Goal: Information Seeking & Learning: Learn about a topic

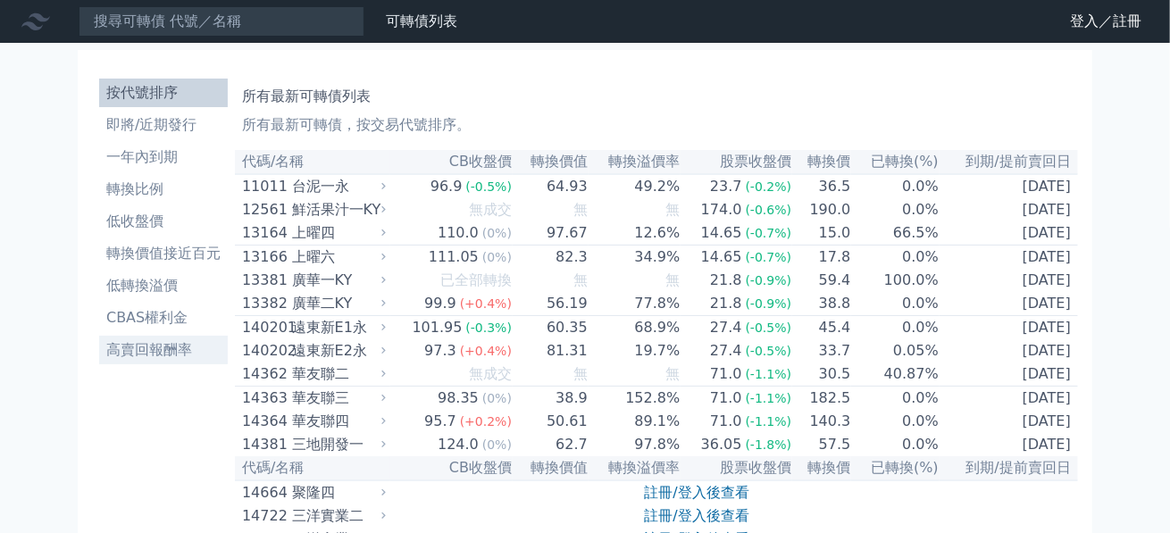
click at [153, 349] on li "高賣回報酬率" at bounding box center [163, 349] width 129 height 21
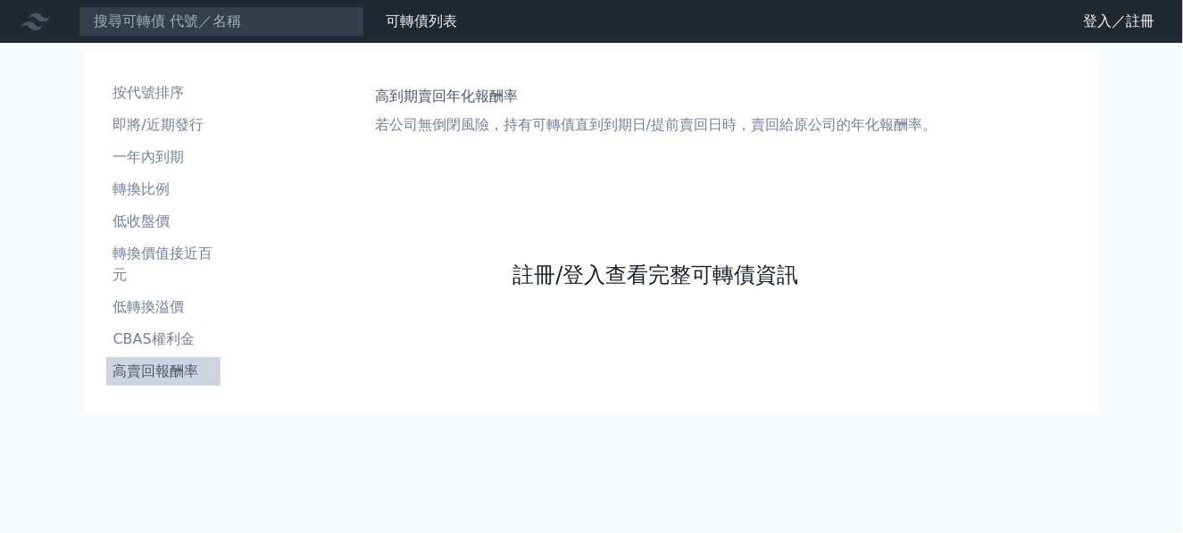
click at [699, 272] on link "註冊/登入查看完整可轉債資訊" at bounding box center [656, 275] width 286 height 29
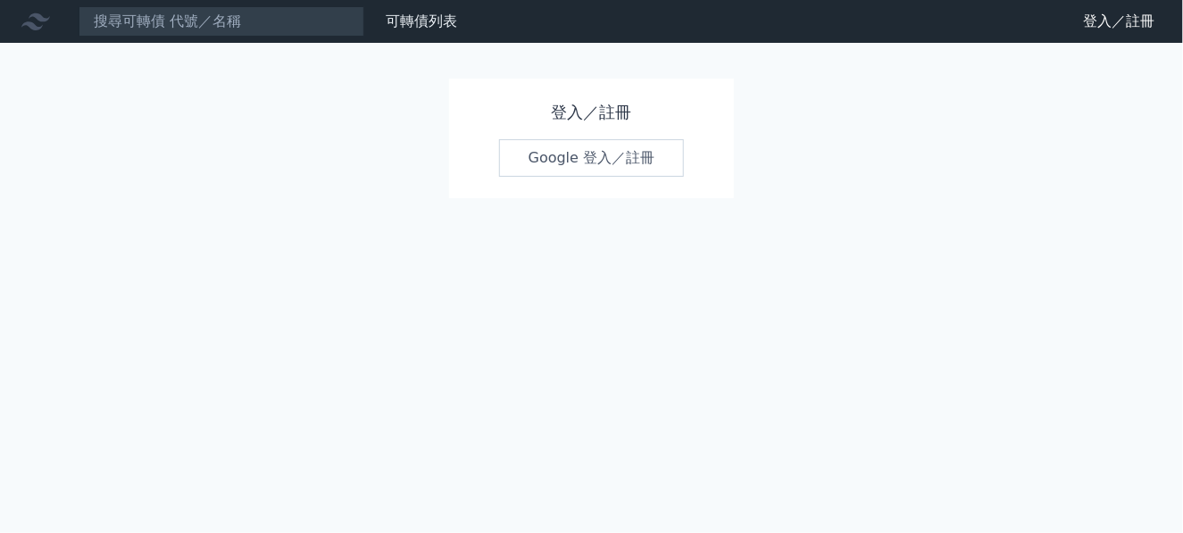
click at [590, 155] on link "Google 登入／註冊" at bounding box center [592, 158] width 186 height 38
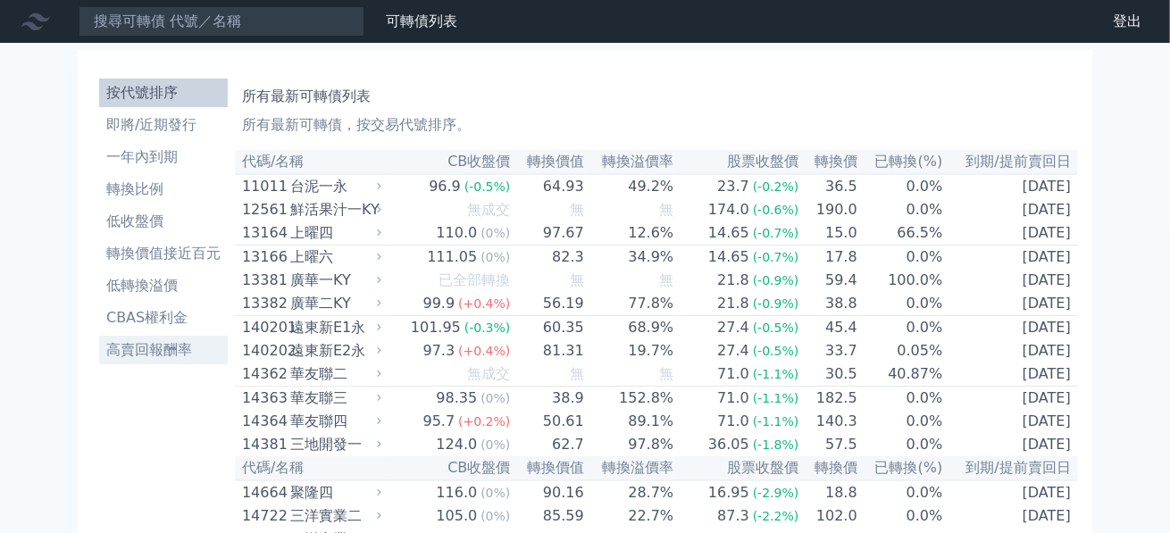
click at [166, 345] on li "高賣回報酬率" at bounding box center [163, 349] width 129 height 21
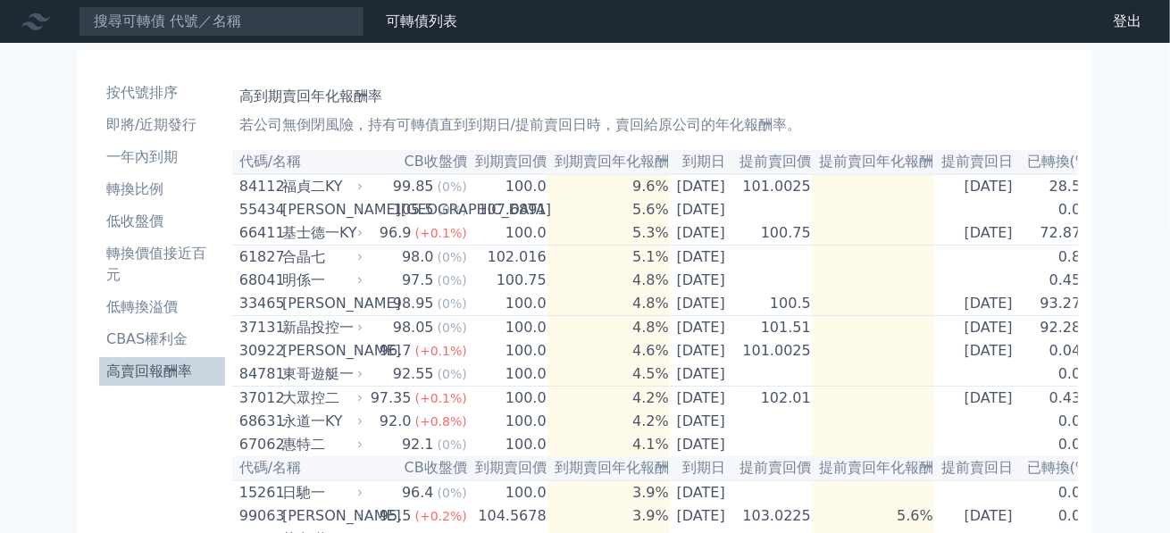
click at [182, 370] on li "高賣回報酬率" at bounding box center [162, 371] width 126 height 21
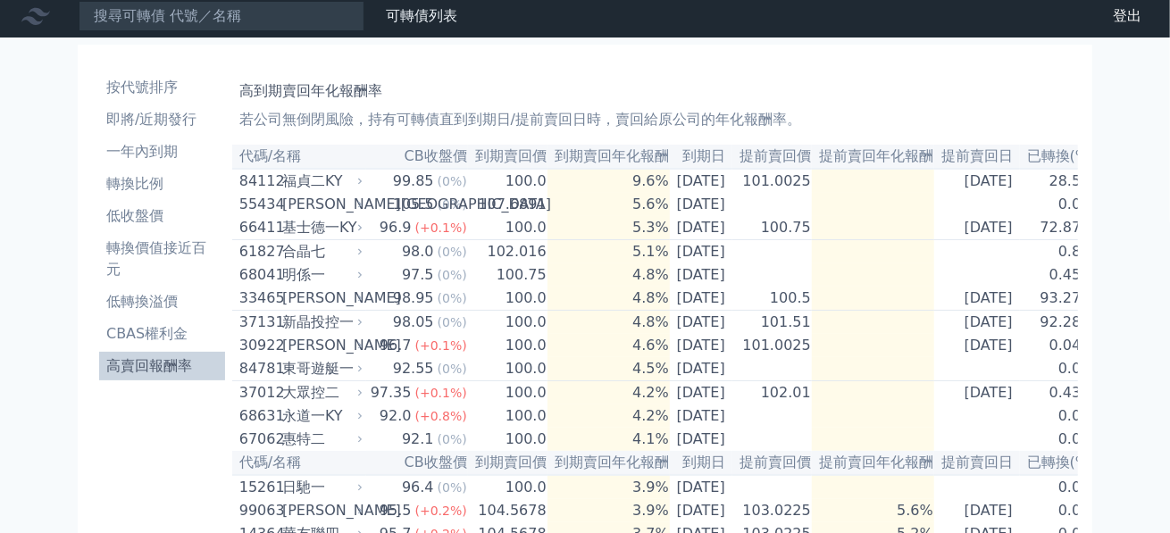
scroll to position [2, 0]
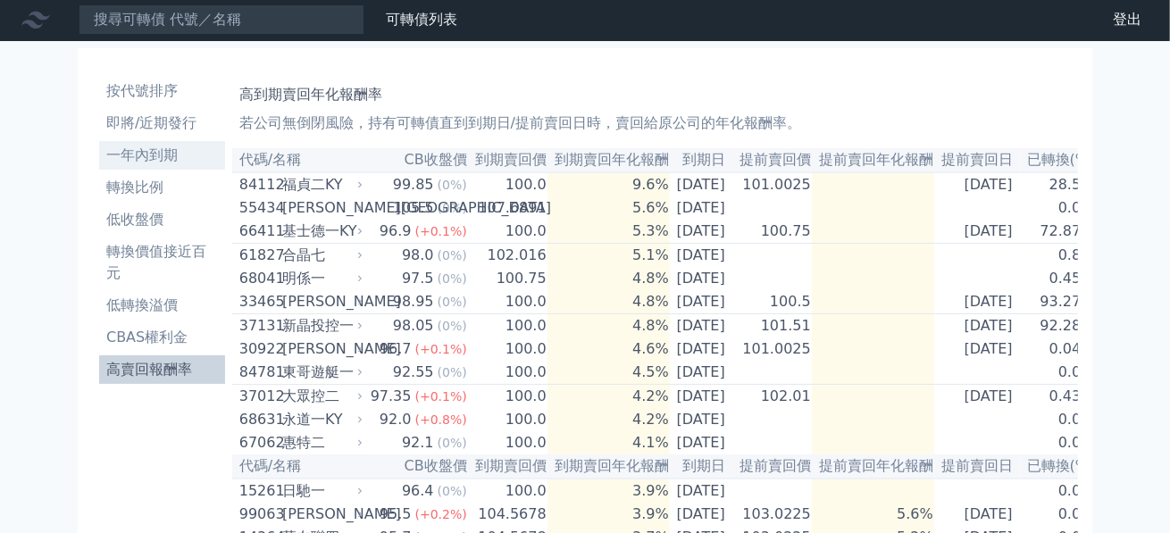
click at [163, 154] on li "一年內到期" at bounding box center [162, 155] width 126 height 21
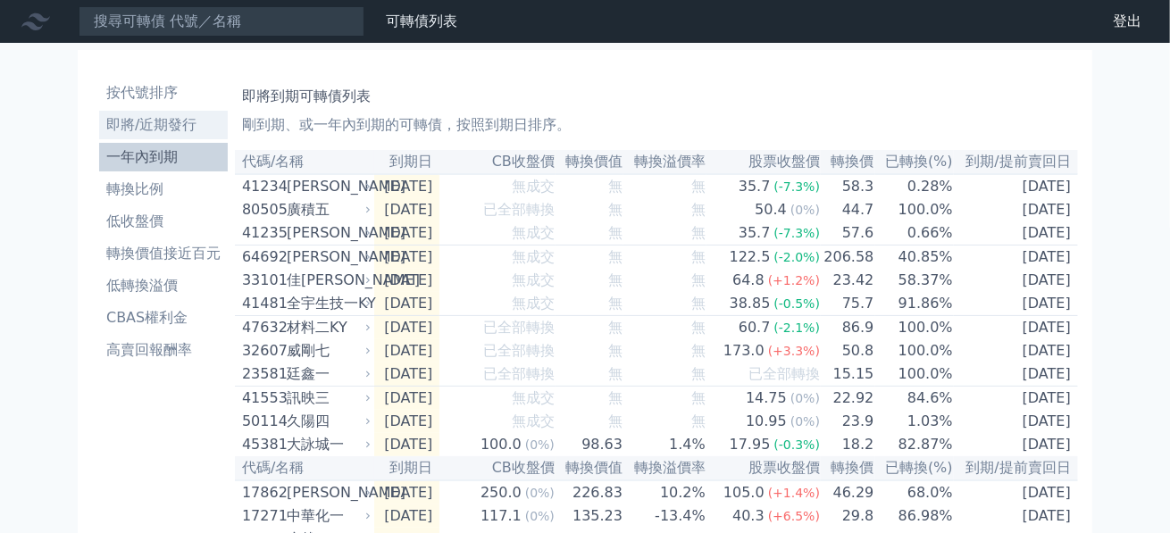
click at [194, 128] on li "即將/近期發行" at bounding box center [163, 124] width 129 height 21
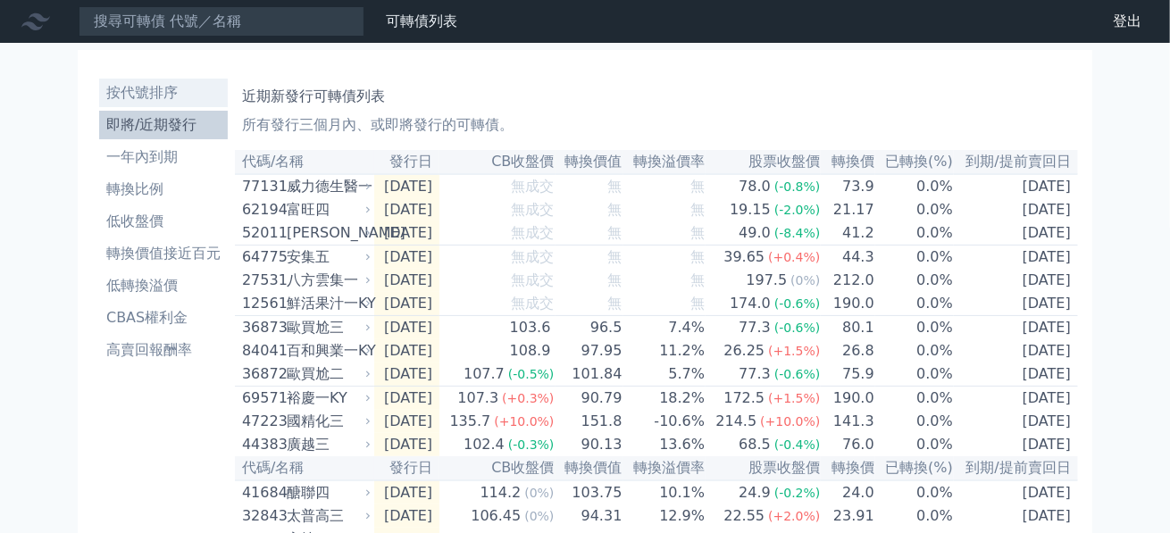
click at [153, 90] on li "按代號排序" at bounding box center [163, 92] width 129 height 21
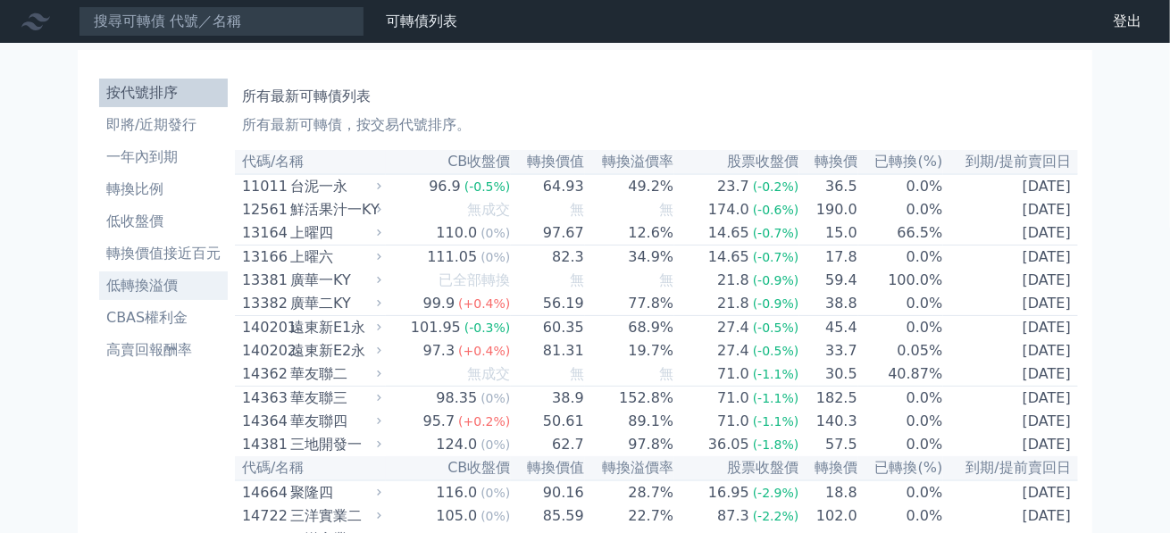
click at [155, 280] on li "低轉換溢價" at bounding box center [163, 285] width 129 height 21
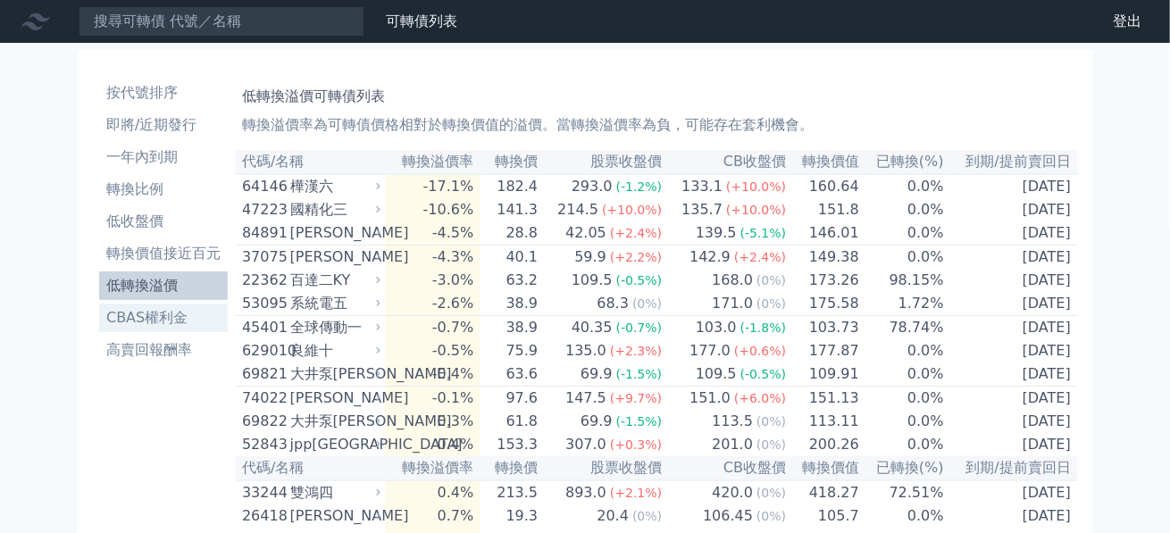
click at [178, 322] on li "CBAS權利金" at bounding box center [163, 317] width 129 height 21
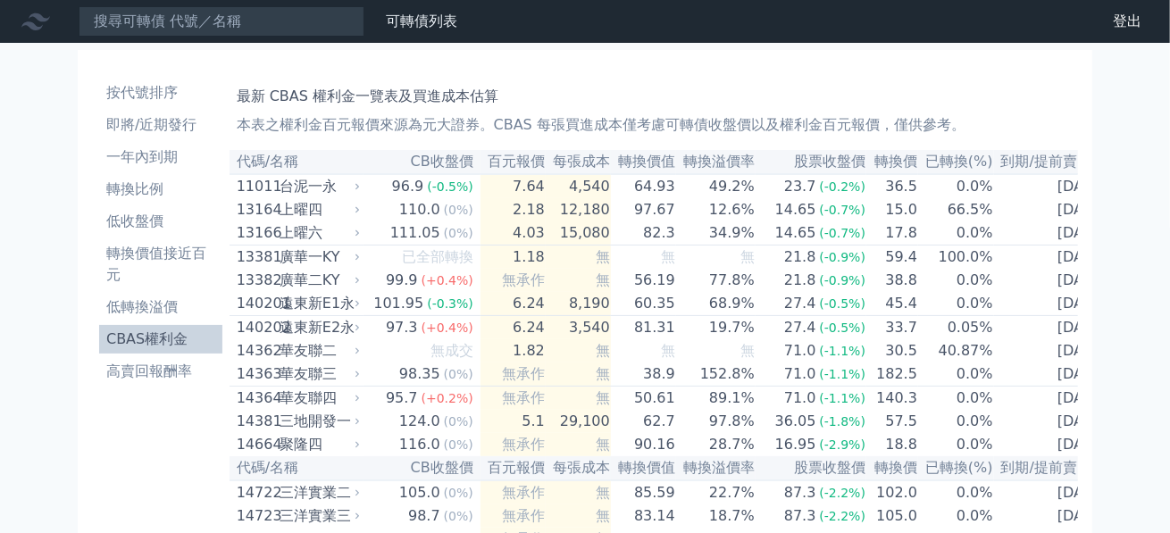
click at [174, 319] on link "低轉換溢價" at bounding box center [160, 307] width 123 height 29
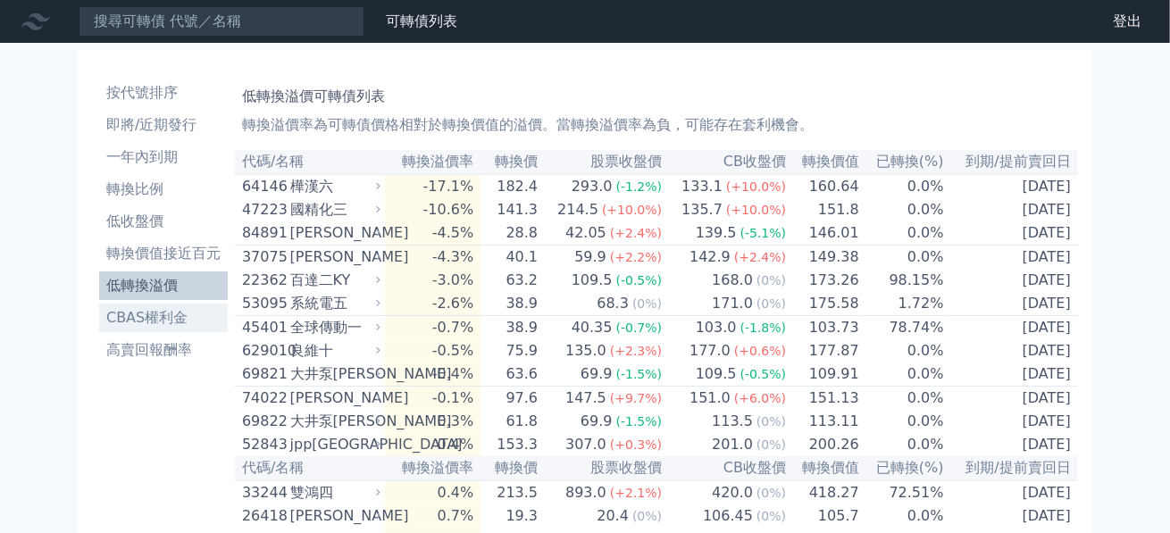
click at [144, 316] on li "CBAS權利金" at bounding box center [163, 317] width 129 height 21
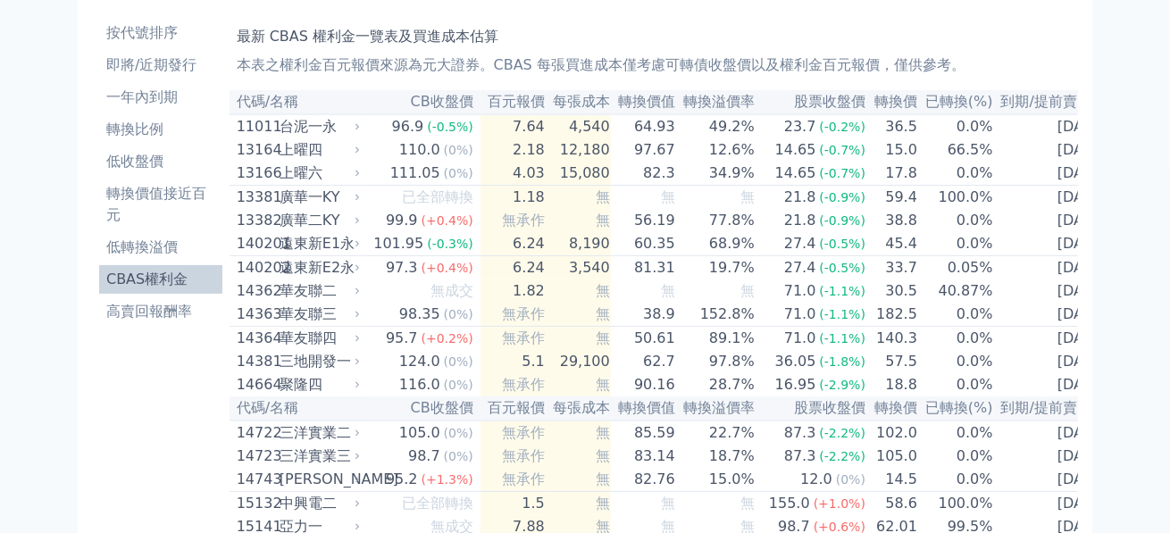
scroll to position [87, 0]
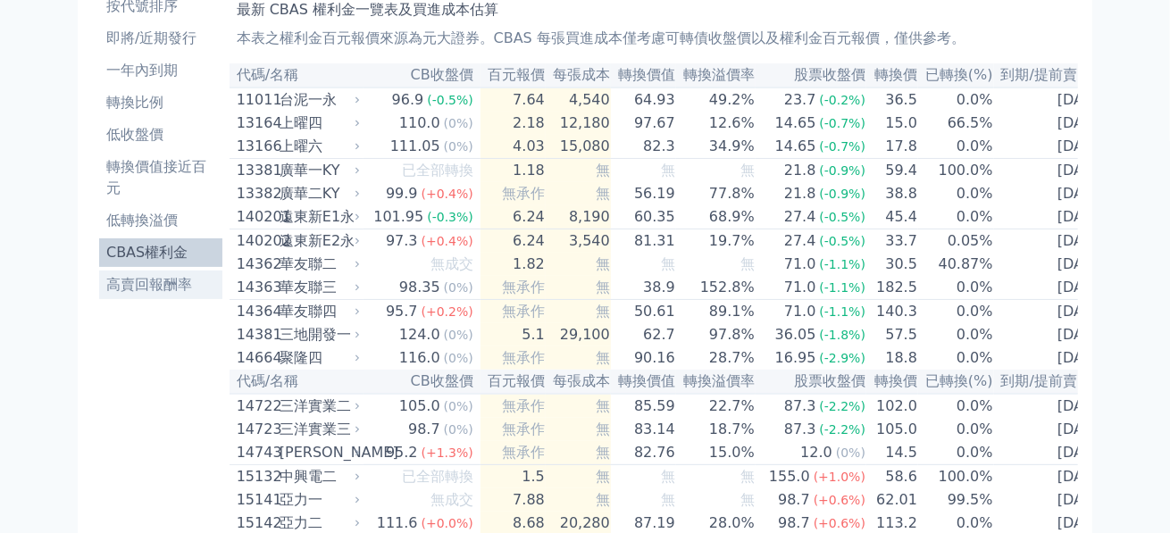
click at [163, 287] on li "高賣回報酬率" at bounding box center [160, 284] width 123 height 21
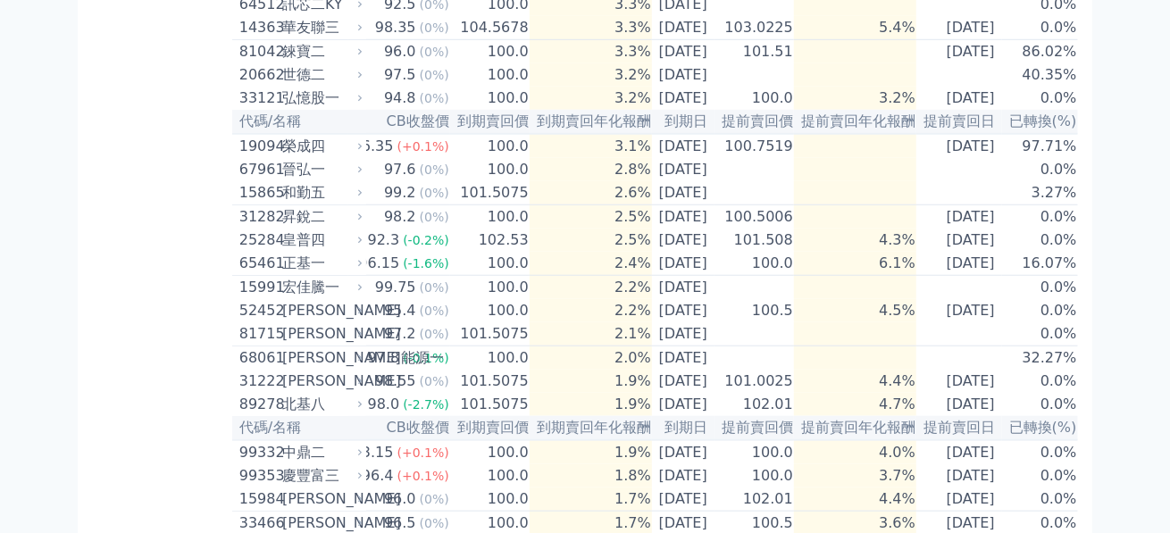
scroll to position [674, 0]
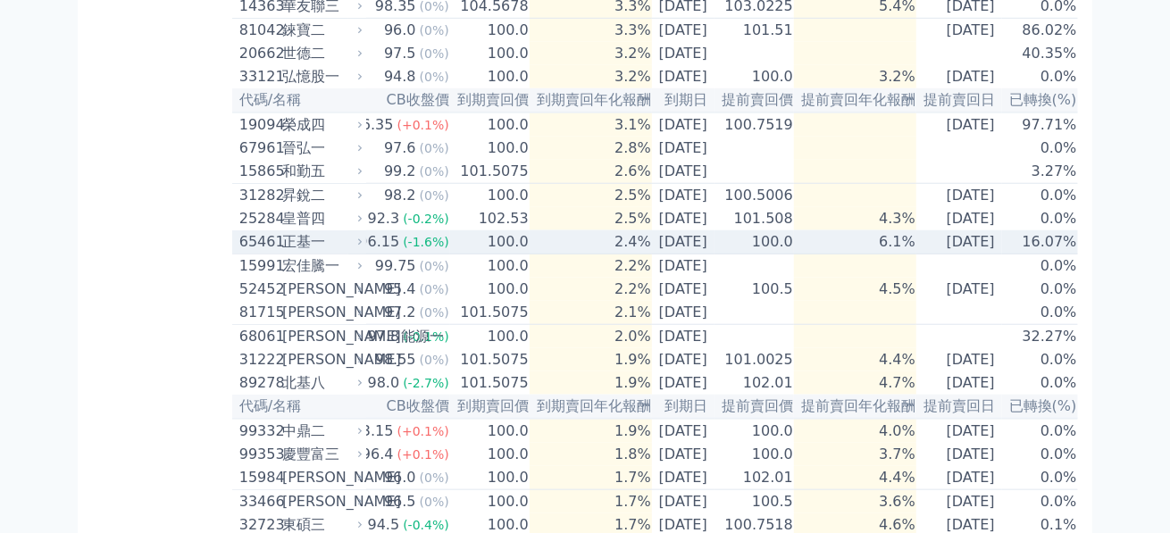
click at [888, 254] on td "6.1%" at bounding box center [855, 242] width 122 height 24
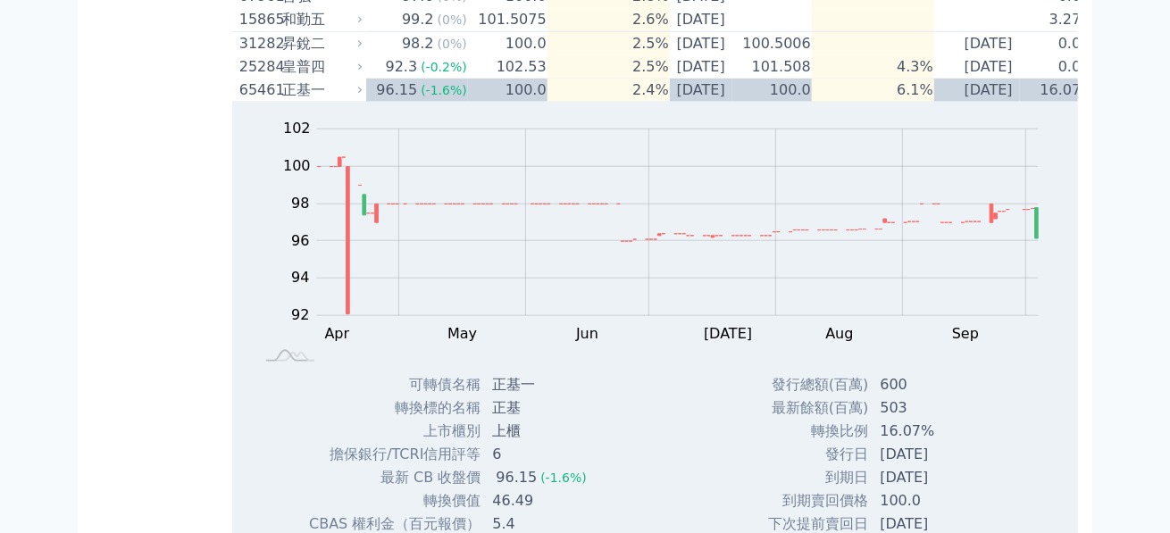
scroll to position [805, 0]
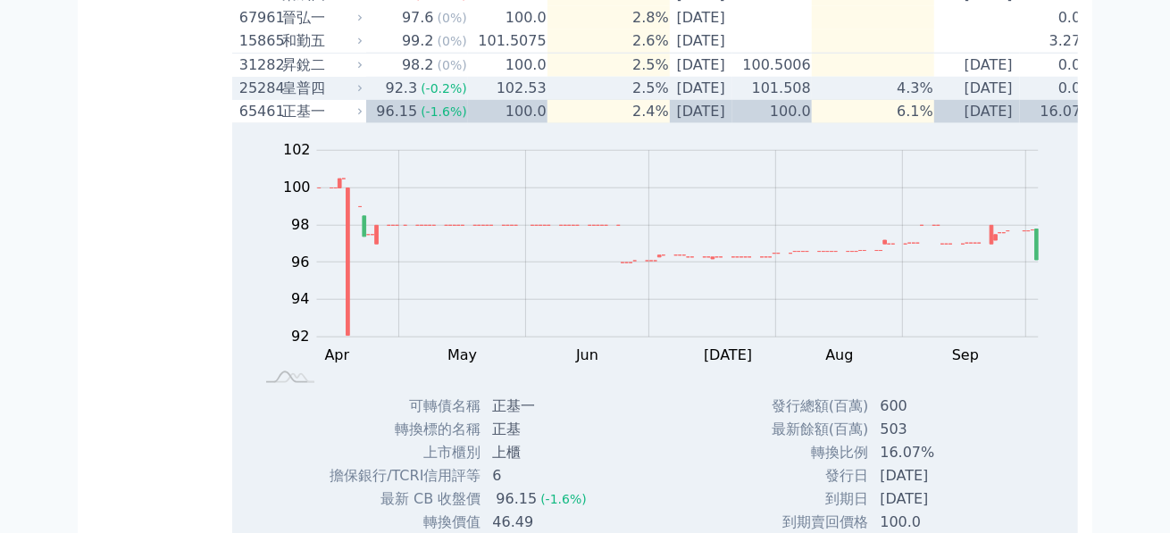
click at [871, 100] on td "4.3%" at bounding box center [873, 88] width 122 height 23
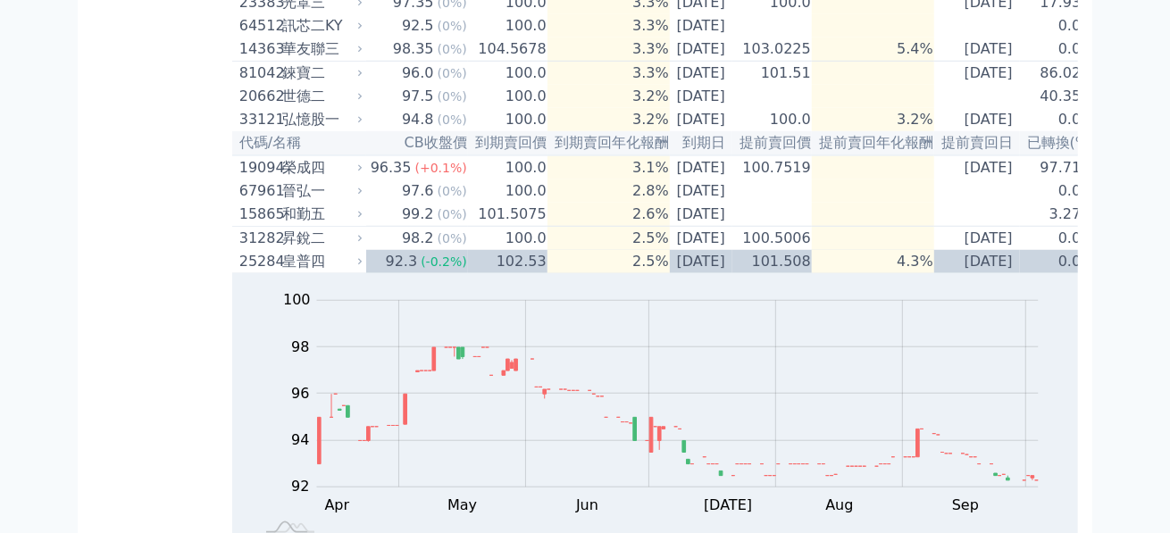
scroll to position [621, 0]
